Goal: Information Seeking & Learning: Learn about a topic

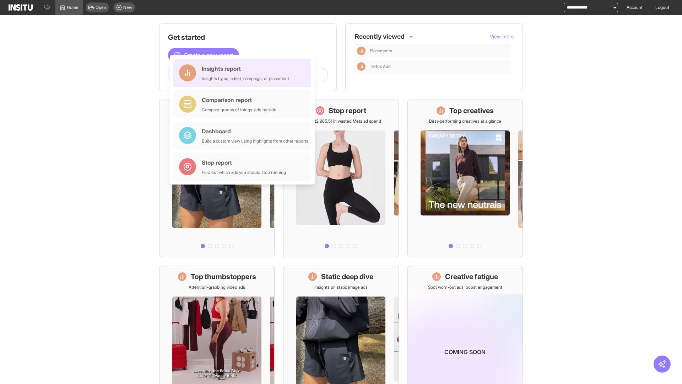
click at [244, 73] on div "Insights report Insights by ad, adset, campaign, or placement" at bounding box center [245, 72] width 87 height 17
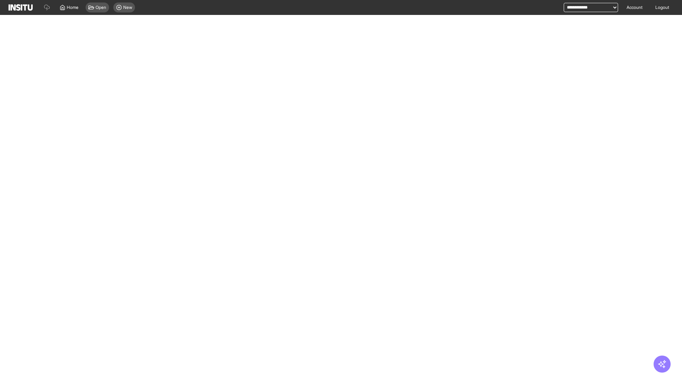
select select "**"
